Goal: Navigation & Orientation: Find specific page/section

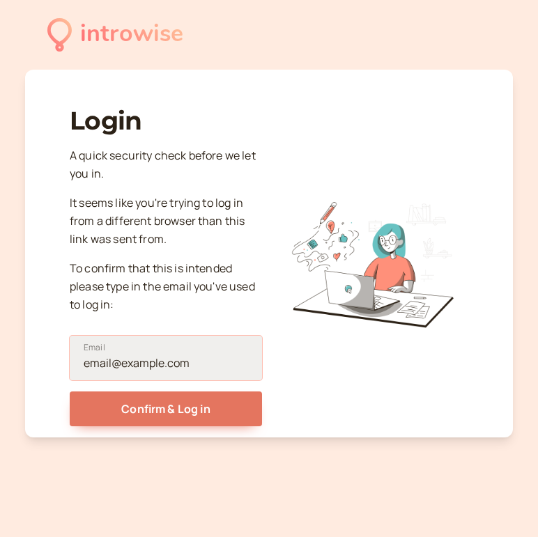
click at [137, 369] on input "Email" at bounding box center [166, 358] width 192 height 45
type input "[PERSON_NAME][EMAIL_ADDRESS][PERSON_NAME][DOMAIN_NAME]"
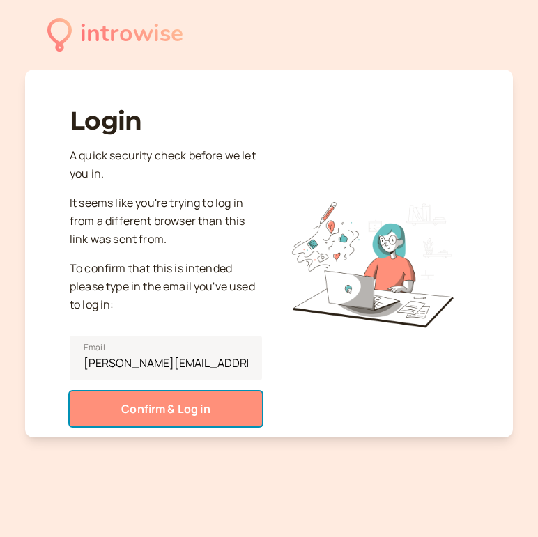
click at [169, 402] on button "Confirm & Log in" at bounding box center [166, 408] width 192 height 35
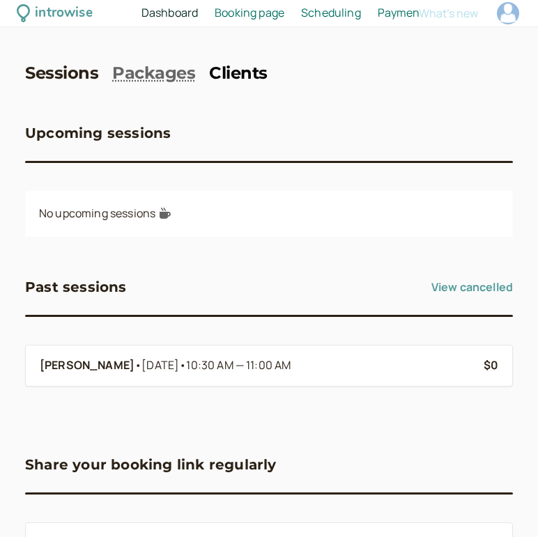
click at [259, 70] on link "Clients" at bounding box center [238, 73] width 59 height 20
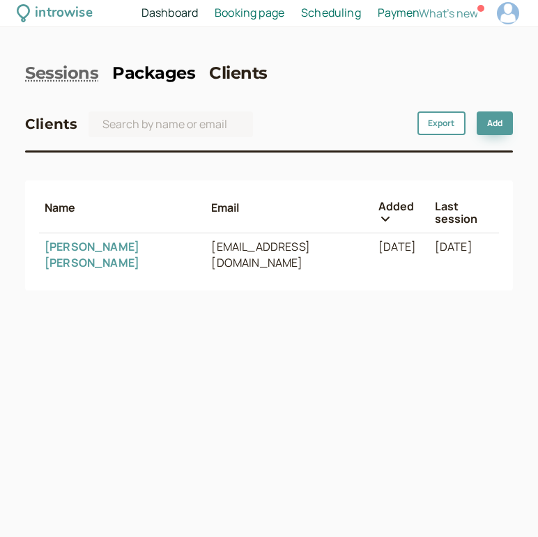
click at [162, 68] on link "Packages" at bounding box center [153, 73] width 83 height 20
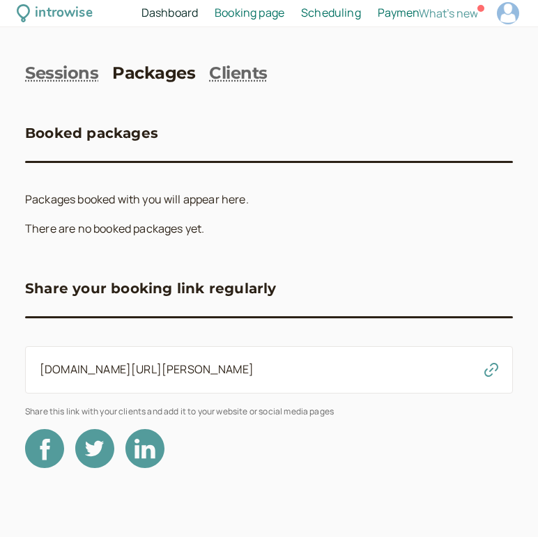
click at [153, 16] on span "Dashboard" at bounding box center [169, 12] width 56 height 15
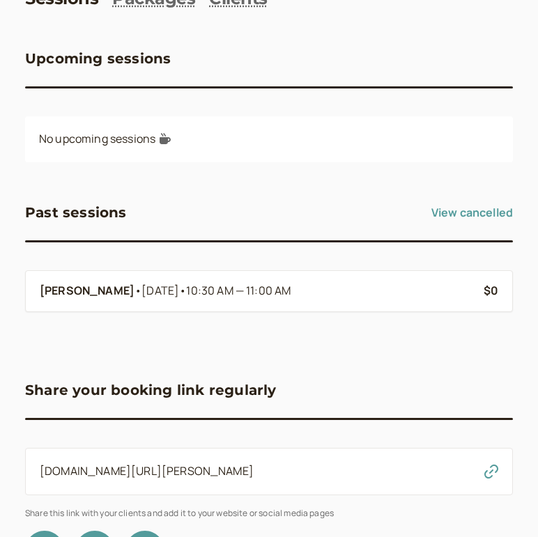
scroll to position [84, 0]
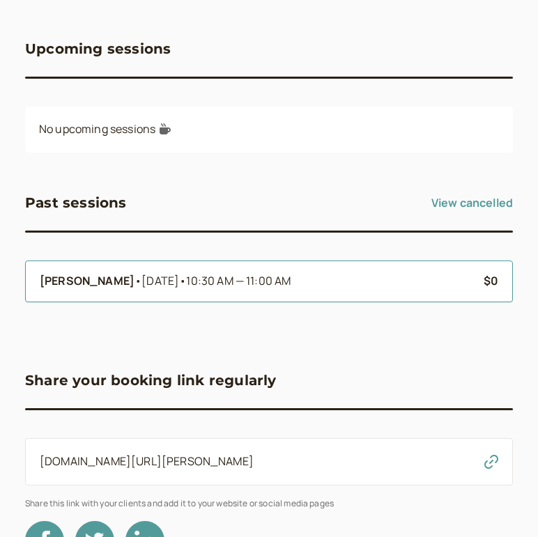
click at [485, 284] on b "$0" at bounding box center [490, 280] width 15 height 15
click at [86, 280] on b "[PERSON_NAME]" at bounding box center [87, 281] width 95 height 18
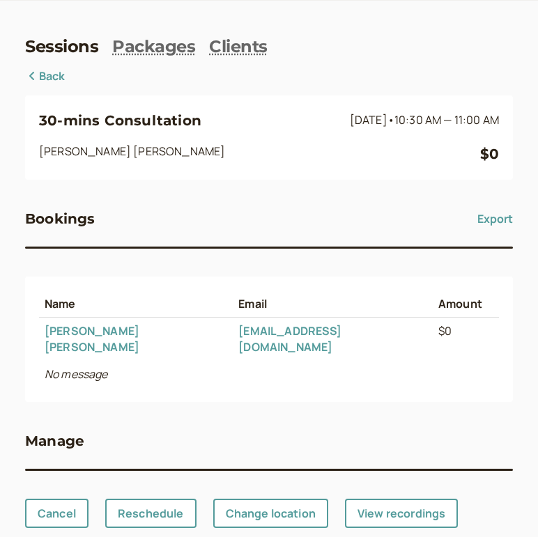
scroll to position [40, 0]
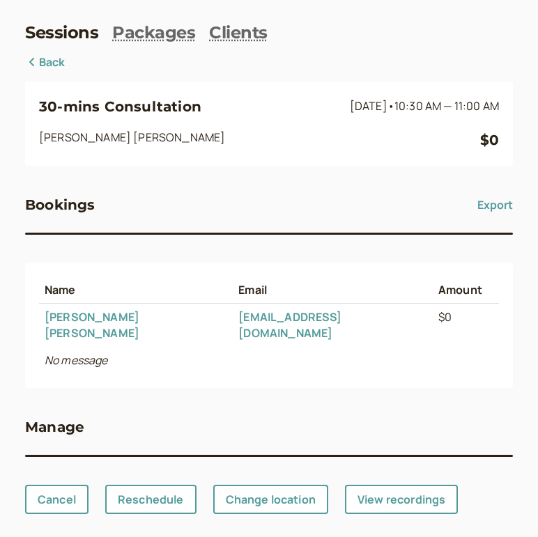
click at [78, 352] on icon "No message" at bounding box center [76, 359] width 63 height 15
click at [81, 315] on link "[PERSON_NAME]" at bounding box center [92, 324] width 95 height 31
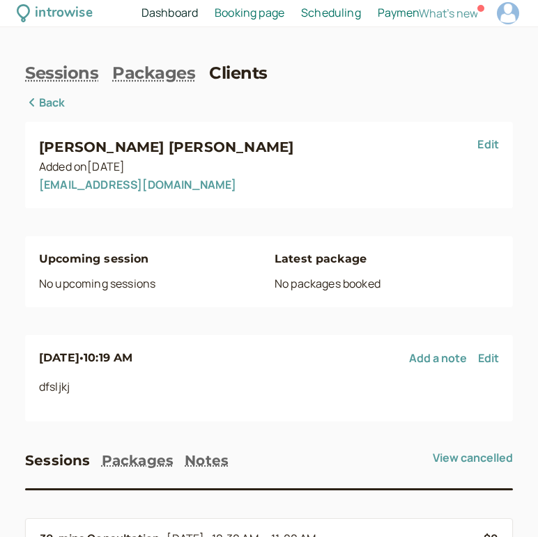
scroll to position [61, 0]
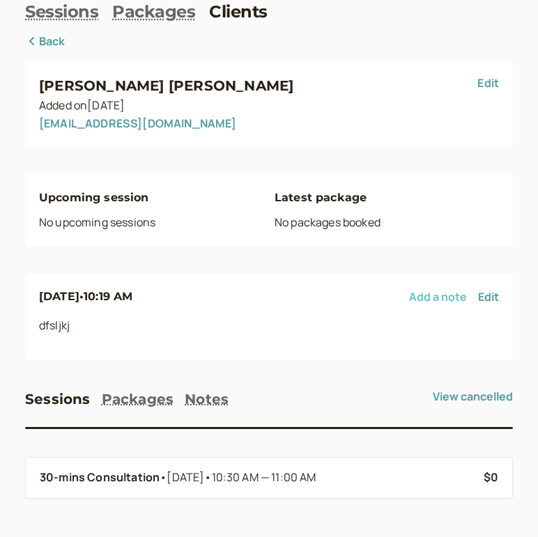
click at [428, 298] on button "Add a note" at bounding box center [438, 296] width 58 height 13
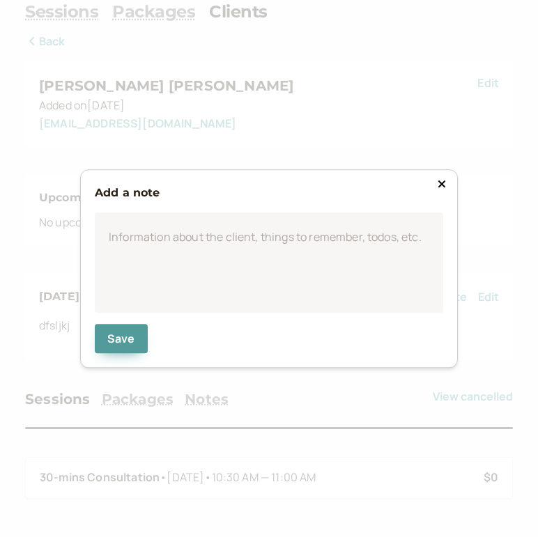
click at [445, 187] on icon at bounding box center [441, 183] width 8 height 11
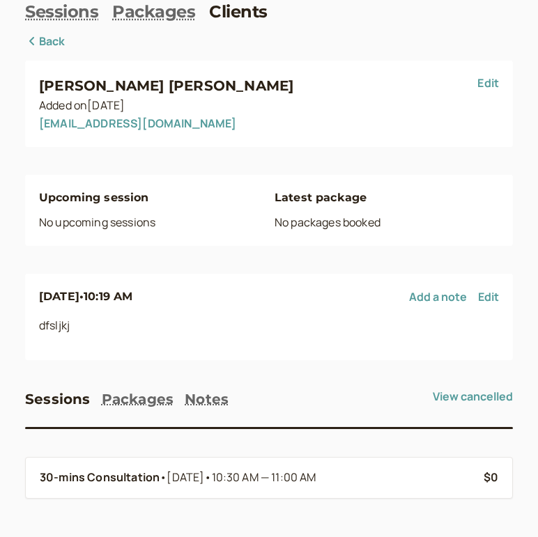
scroll to position [0, 0]
